Goal: Transaction & Acquisition: Purchase product/service

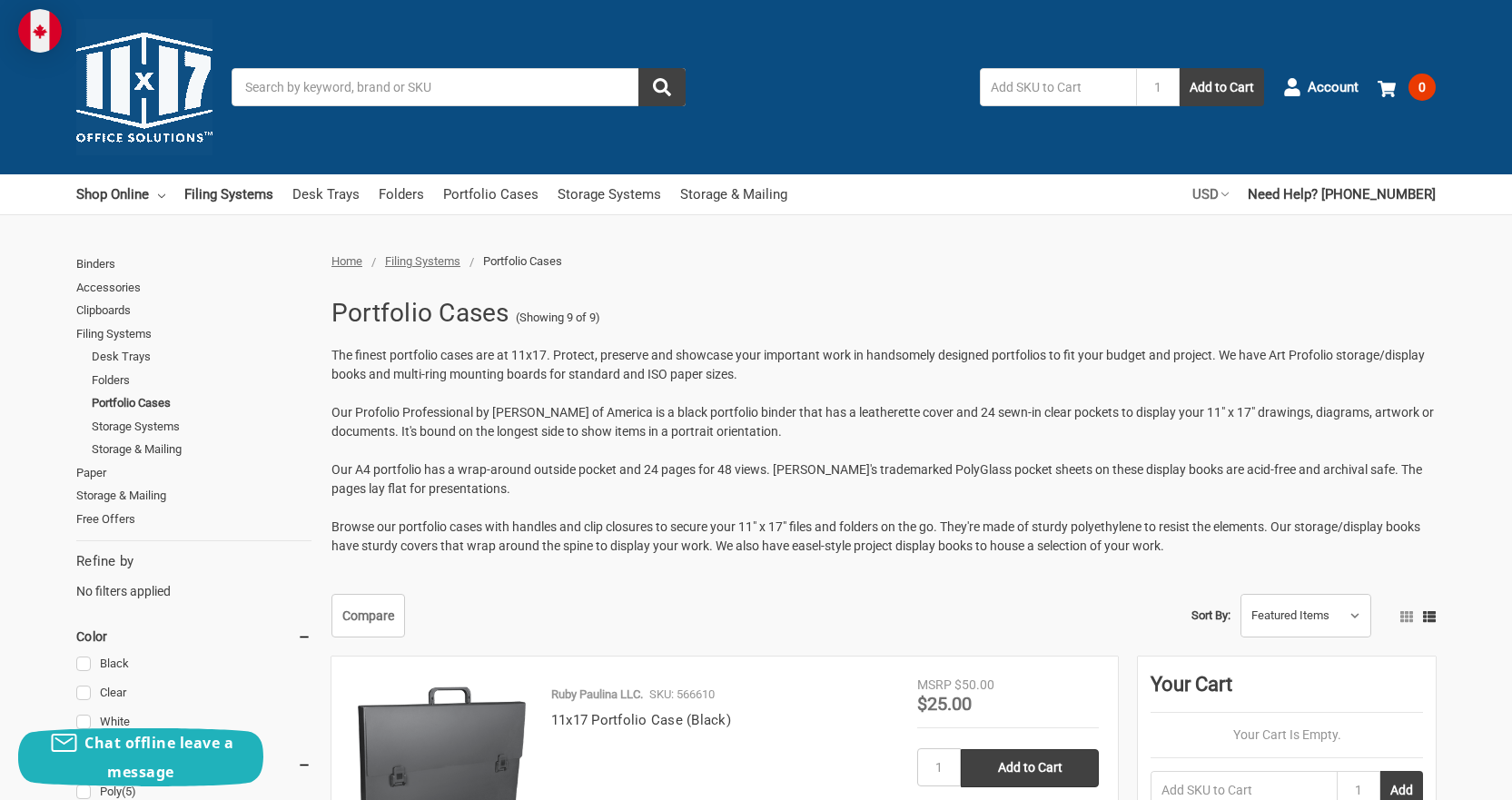
click at [1229, 193] on link "USD" at bounding box center [1211, 193] width 36 height 40
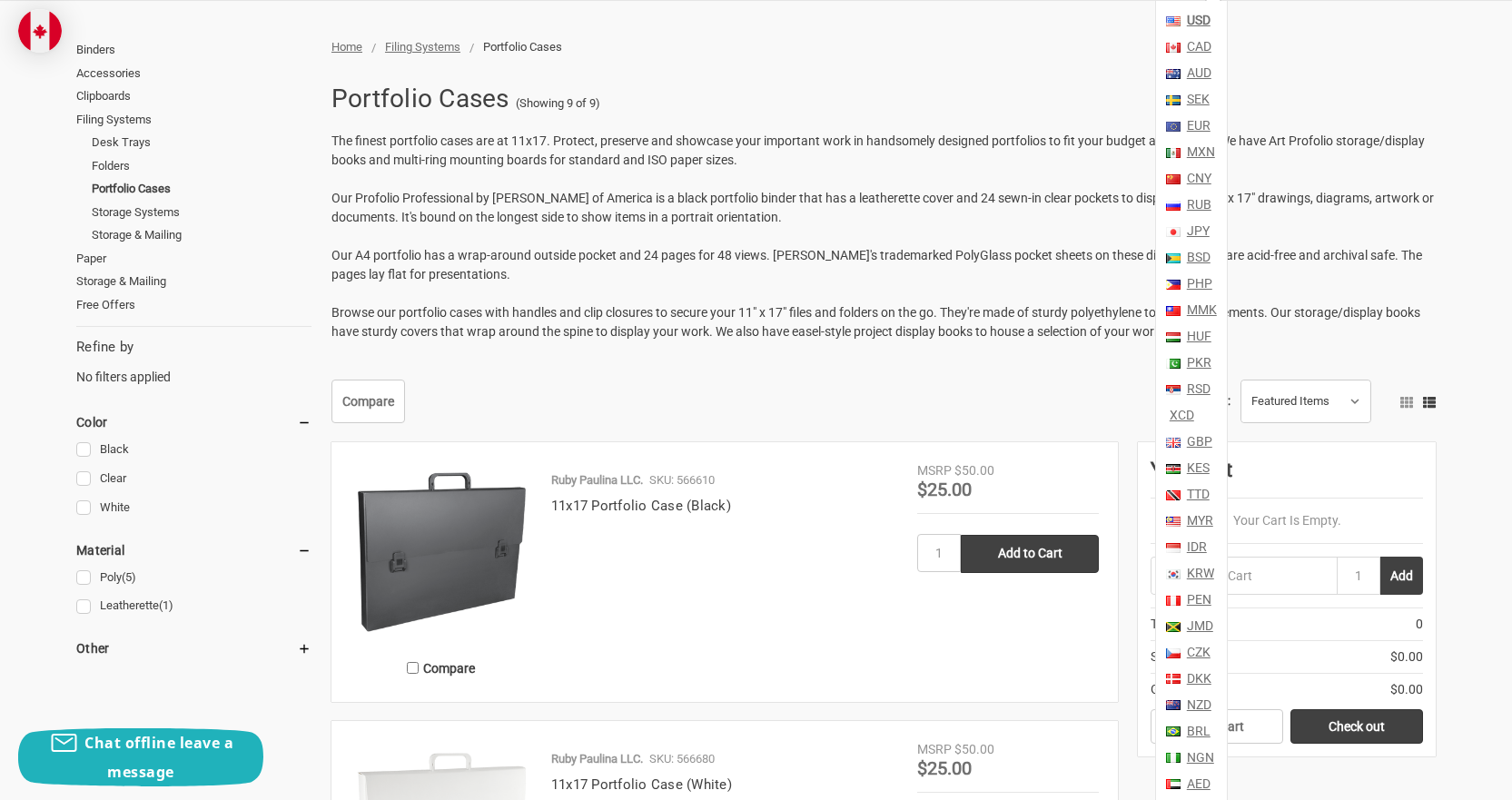
click at [1211, 48] on link "CAD" at bounding box center [1198, 47] width 28 height 26
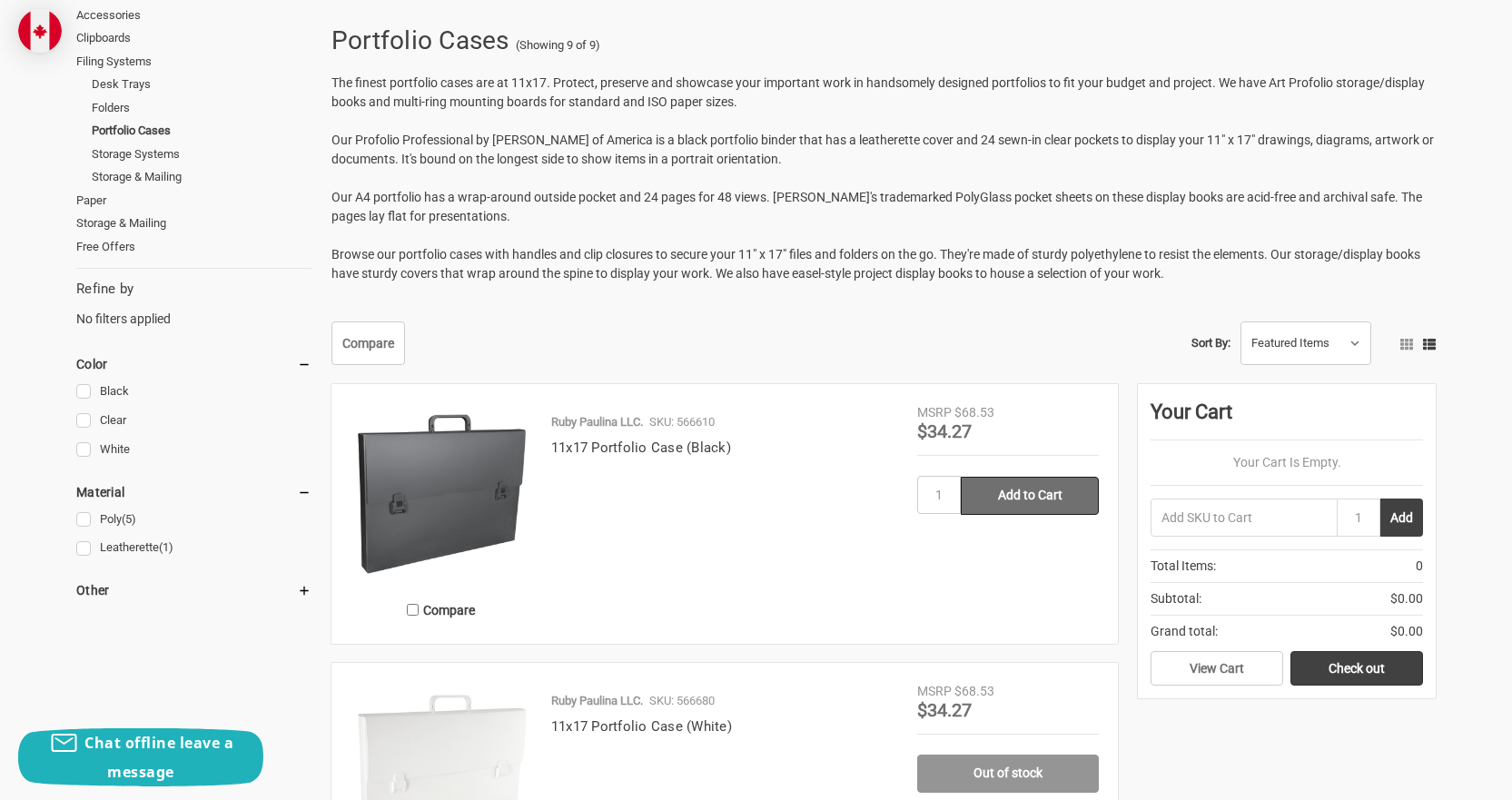
click at [1048, 495] on input "Add to Cart" at bounding box center [1030, 495] width 138 height 38
type input "Add to Cart"
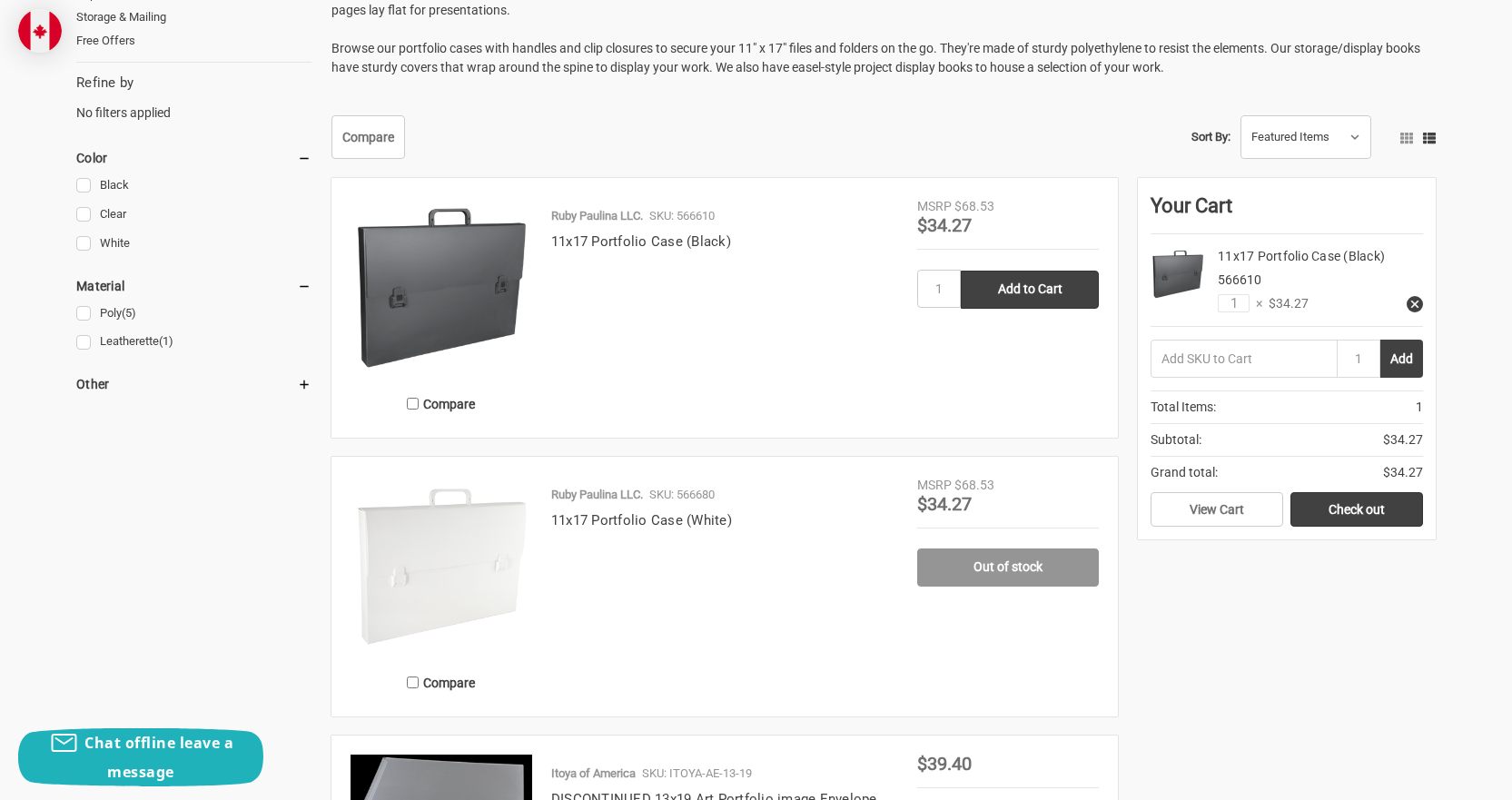
scroll to position [454, 0]
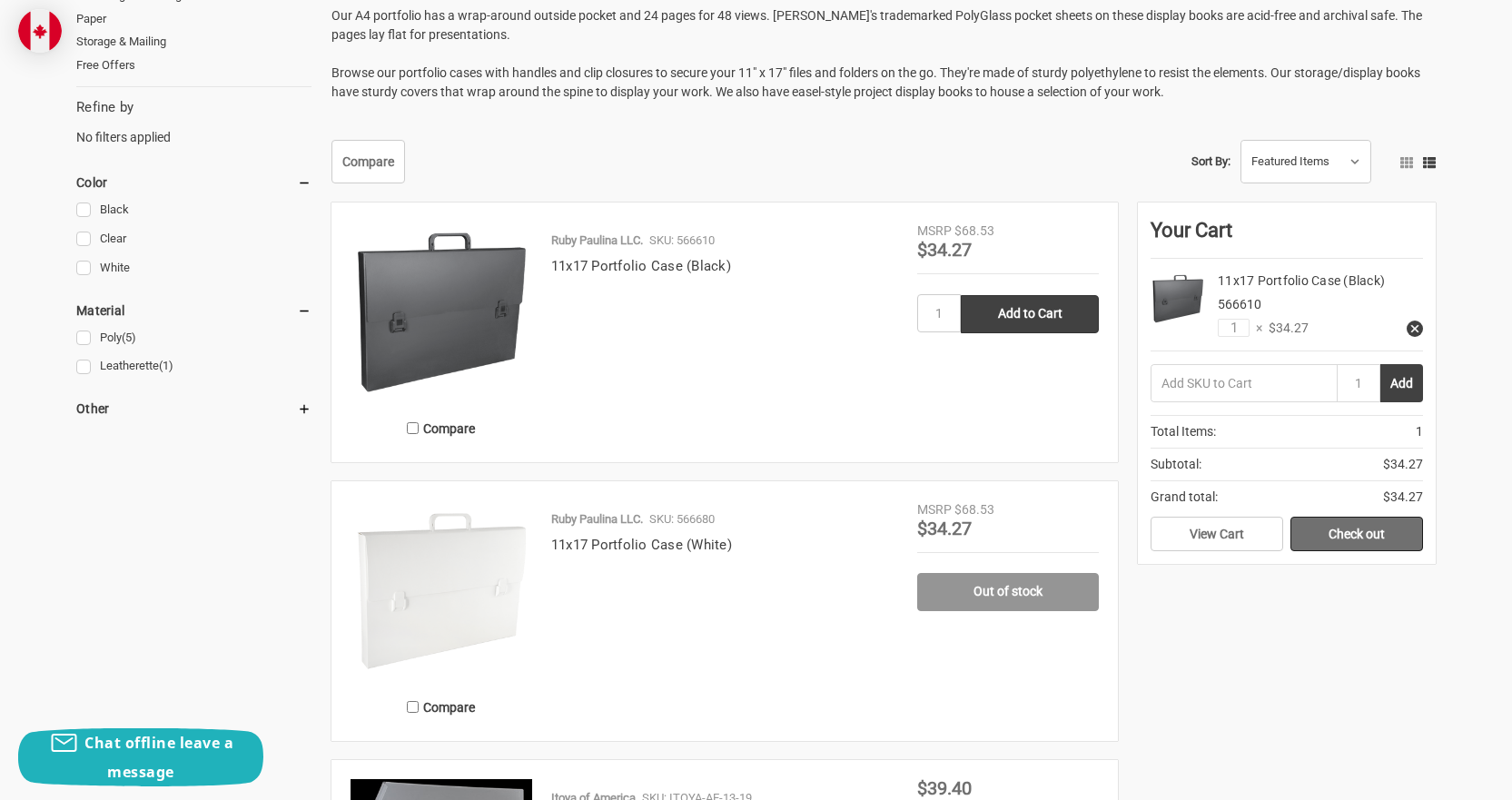
click at [1393, 538] on link "Check out" at bounding box center [1357, 533] width 133 height 34
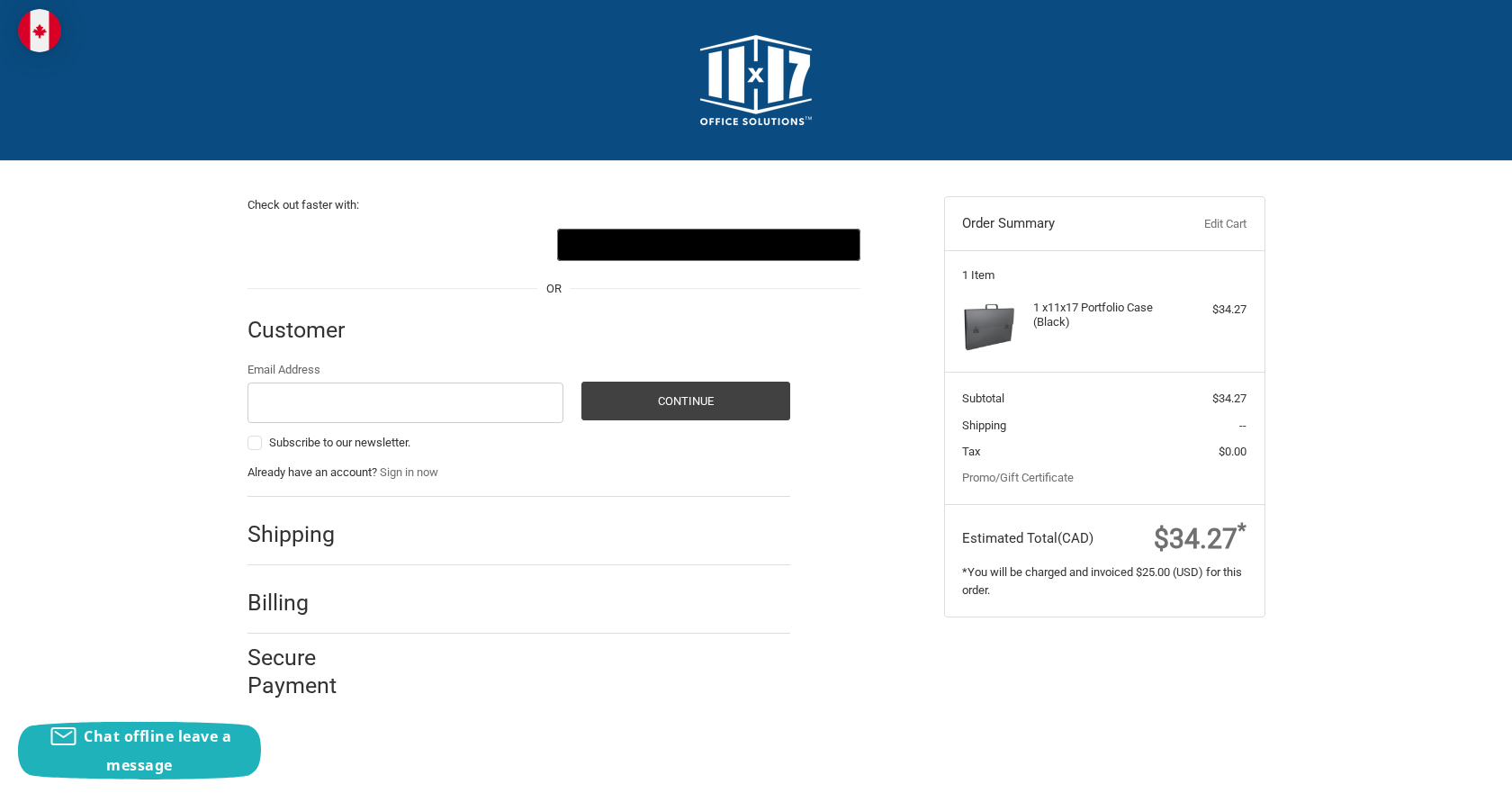
click at [314, 537] on h2 "Shipping" at bounding box center [300, 534] width 105 height 28
click at [317, 397] on input "Email Address" at bounding box center [406, 403] width 317 height 41
type input "tom.millette@sasktel.net"
click at [679, 405] on button "Continue" at bounding box center [686, 401] width 208 height 39
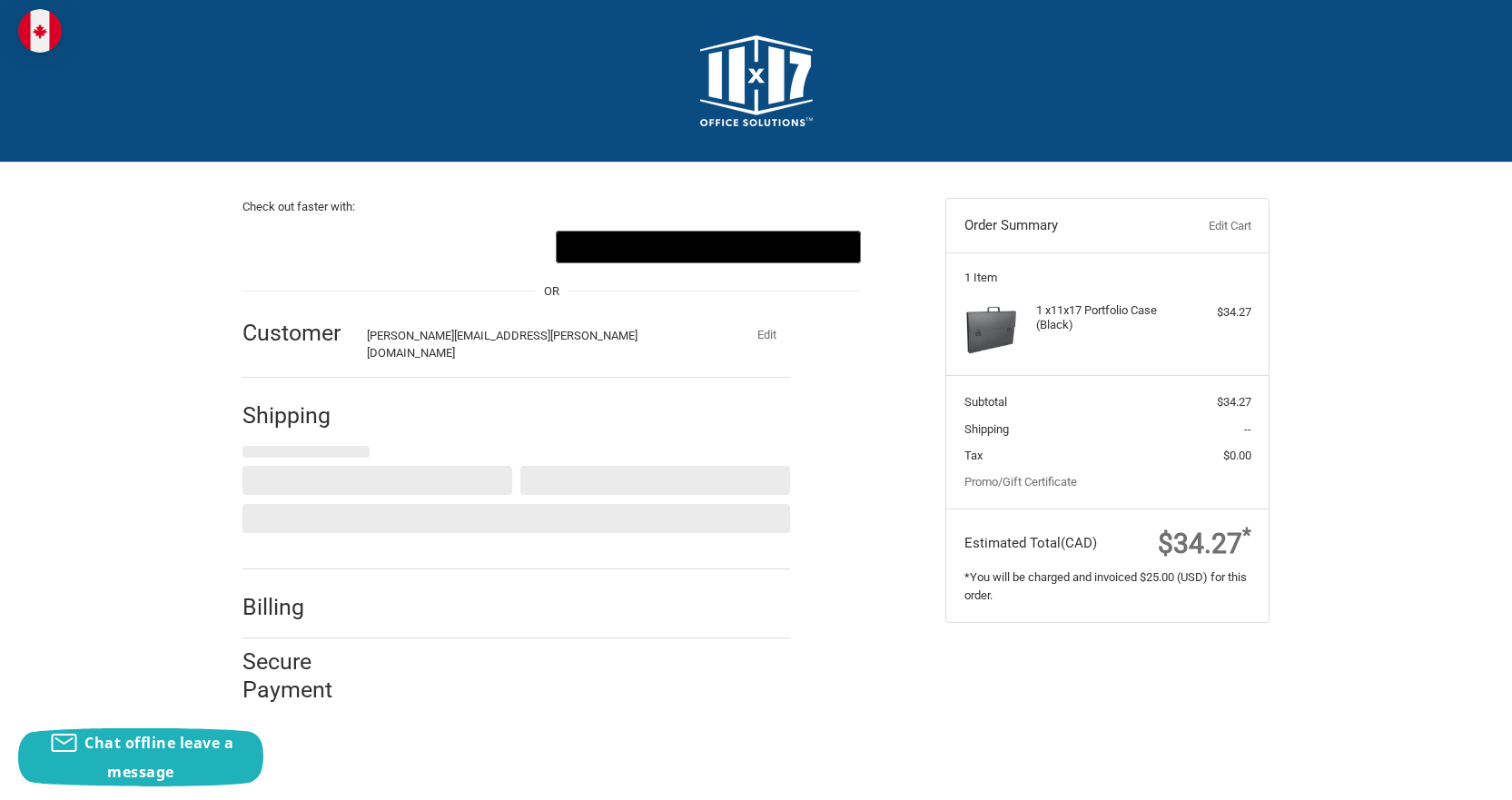
select select "CA"
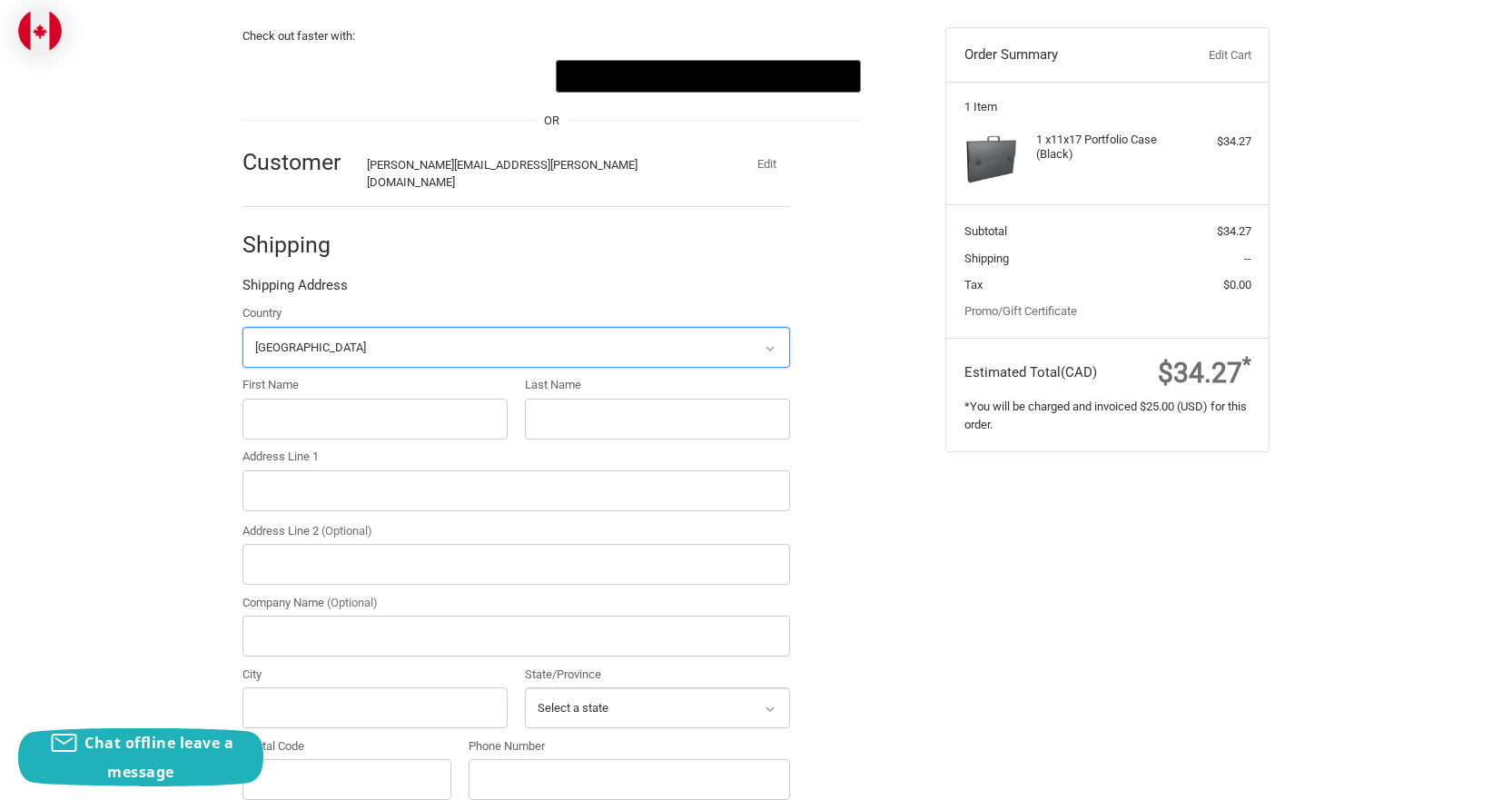
scroll to position [206, 0]
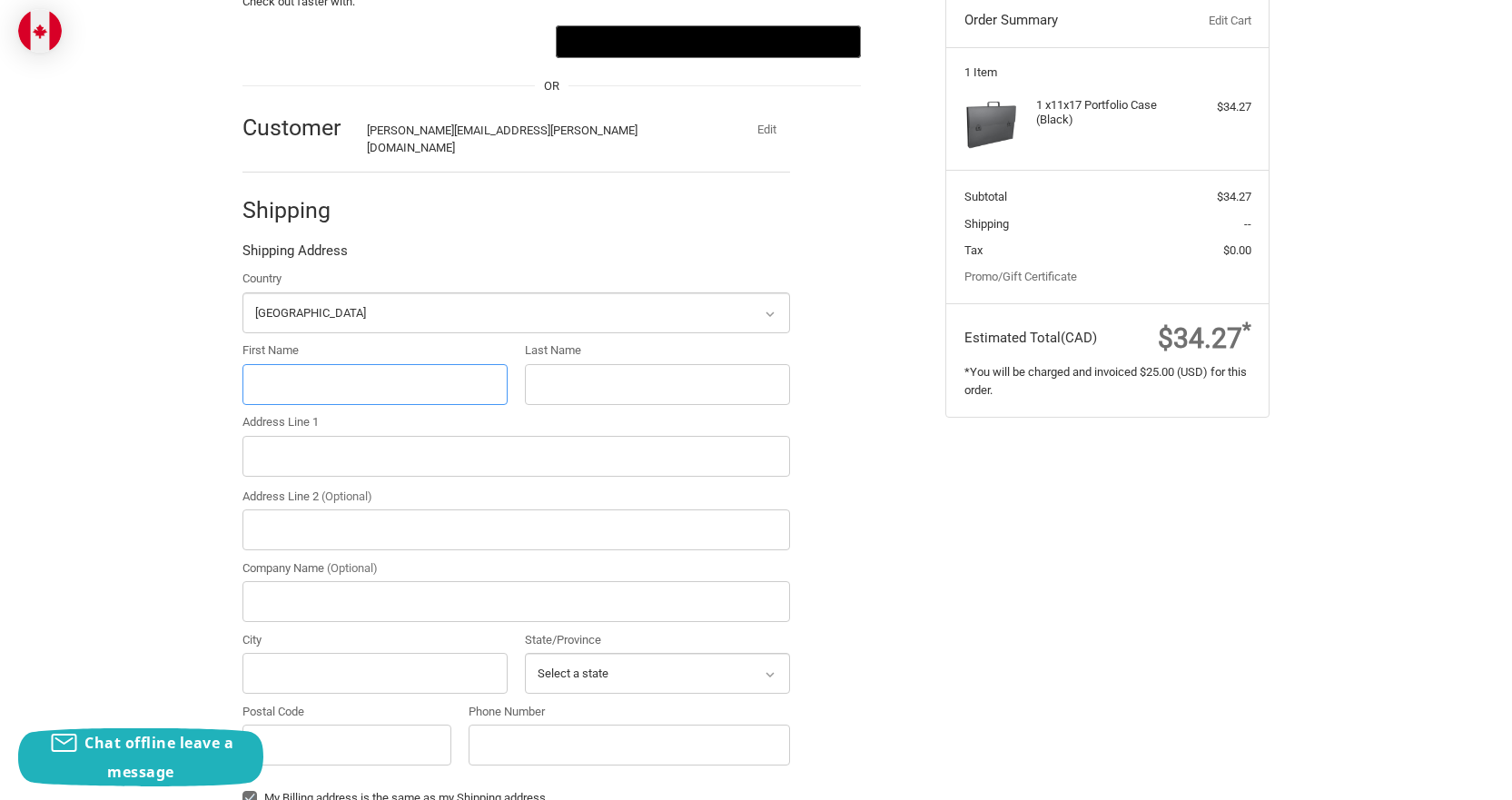
click at [285, 366] on div "Check out faster with: @import url(//fonts.googleapis.com/css?family=Google+San…" at bounding box center [756, 625] width 1512 height 1336
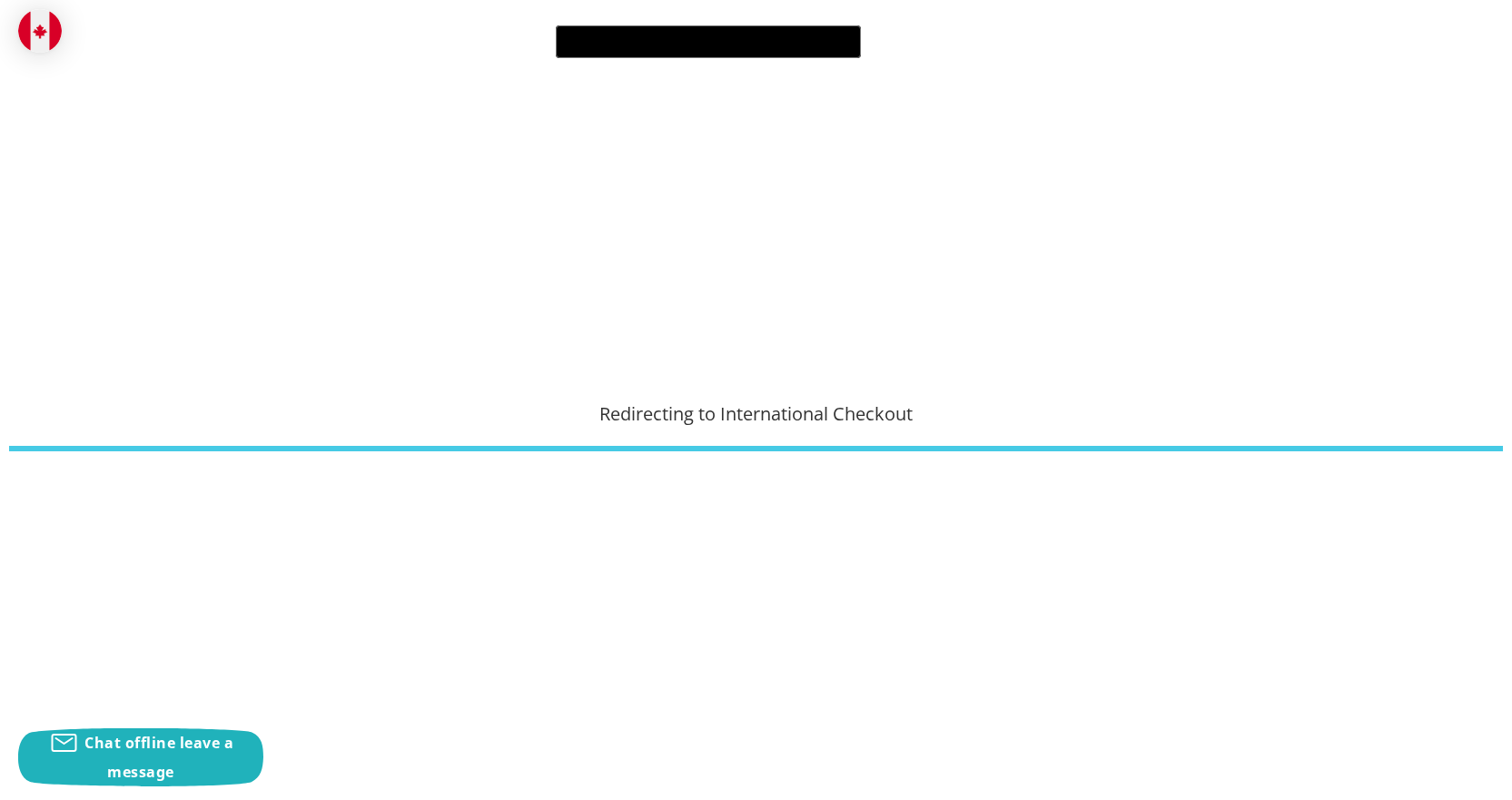
type input "Thomas"
type input "Millette"
type input "17 Simpson Rd."
type input "Regina"
select select "SK"
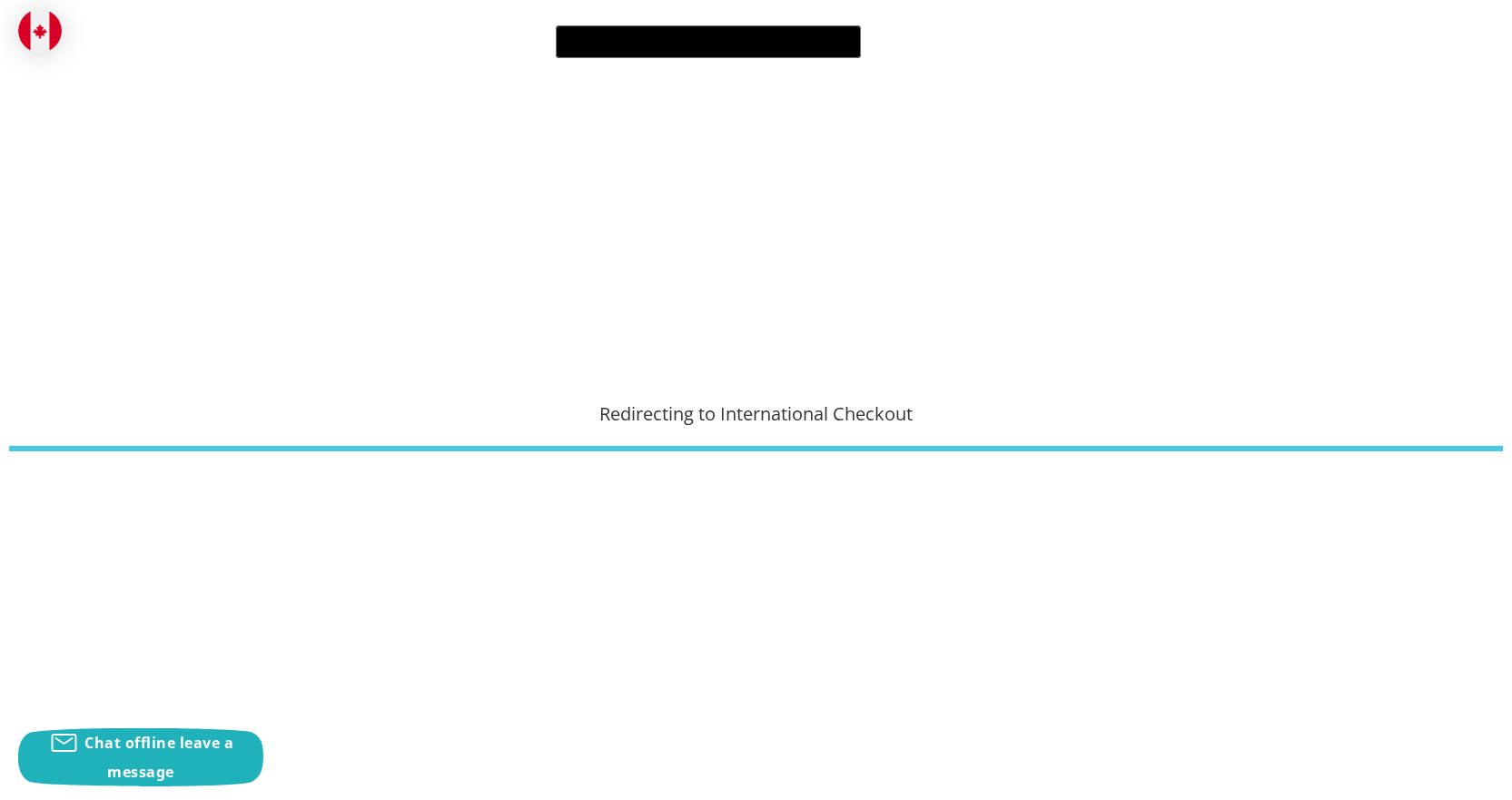
type input "S4S 2Y8"
type input "3065515345"
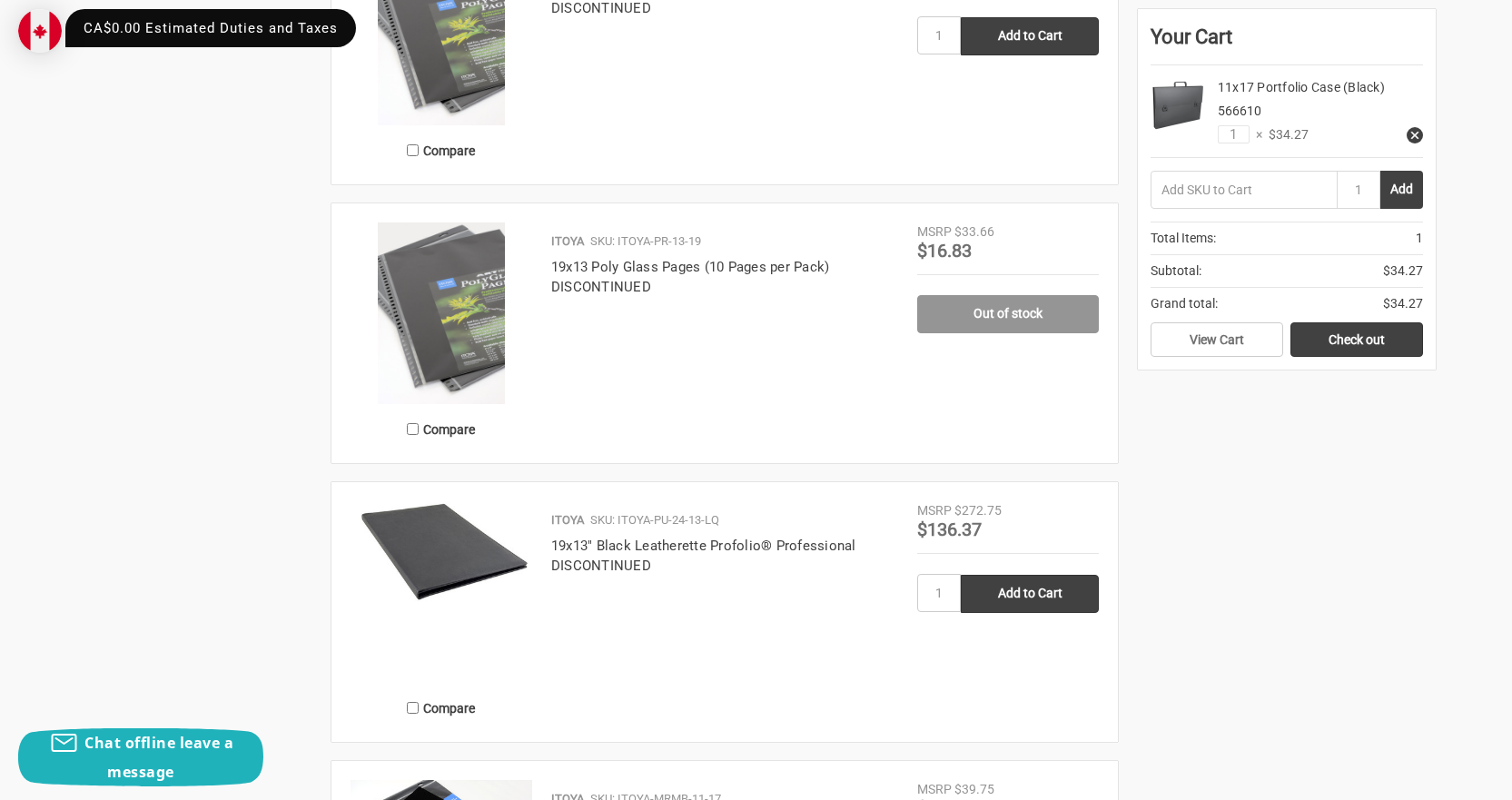
scroll to position [1848, 0]
